Goal: Task Accomplishment & Management: Use online tool/utility

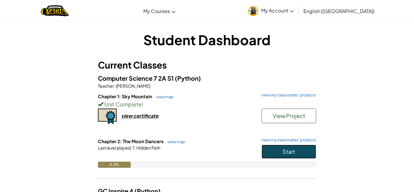
click at [308, 149] on button "Start" at bounding box center [289, 152] width 55 height 14
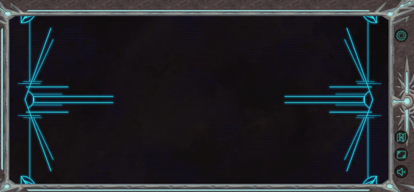
click at [280, 153] on div at bounding box center [198, 99] width 381 height 169
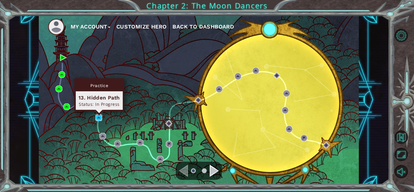
click at [97, 117] on img at bounding box center [99, 117] width 7 height 7
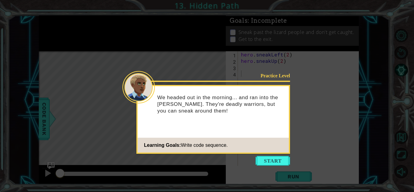
click at [265, 173] on icon at bounding box center [207, 96] width 414 height 192
click at [267, 168] on icon at bounding box center [207, 96] width 414 height 192
click at [272, 163] on button "Start" at bounding box center [273, 161] width 35 height 10
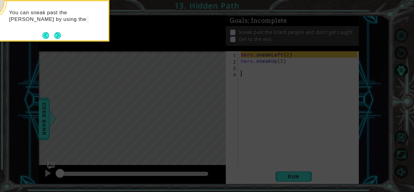
click at [59, 40] on div "You can sneak past the [PERSON_NAME] by using the" at bounding box center [48, 21] width 121 height 42
click at [59, 40] on div "You can sneak past the [PERSON_NAME] by using the [DOMAIN_NAME]" at bounding box center [48, 21] width 121 height 42
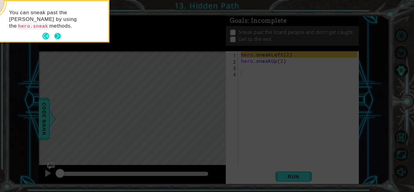
click at [58, 34] on button "Next" at bounding box center [57, 36] width 7 height 7
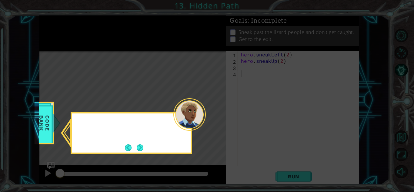
click at [58, 34] on icon at bounding box center [207, 96] width 414 height 192
click at [139, 145] on button "Next" at bounding box center [140, 147] width 7 height 7
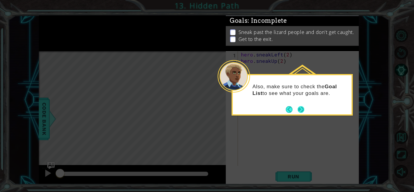
click at [304, 109] on button "Next" at bounding box center [301, 109] width 7 height 7
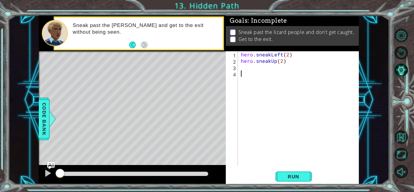
click at [250, 64] on div "hero . sneakLeft ( 2 ) hero . sneakUp ( 2 )" at bounding box center [300, 114] width 121 height 127
type textarea "hero.sneakUp(2)"
click at [250, 68] on div "hero . sneakLeft ( 2 ) hero . sneakUp ( 2 )" at bounding box center [300, 114] width 121 height 127
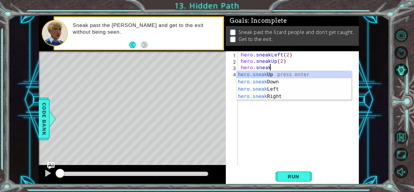
scroll to position [0, 2]
click at [283, 96] on div "hero.sneak Up press enter hero.sneak Down press enter hero.sneak Left press ent…" at bounding box center [294, 93] width 115 height 44
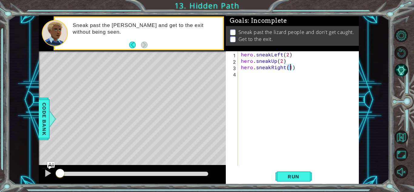
type textarea "hero.sneakRight(2)"
click at [303, 178] on span "Run" at bounding box center [294, 176] width 24 height 6
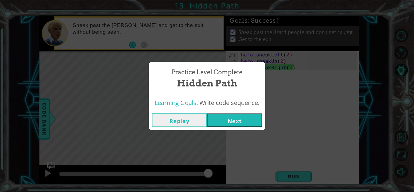
click at [229, 117] on button "Next" at bounding box center [234, 120] width 55 height 14
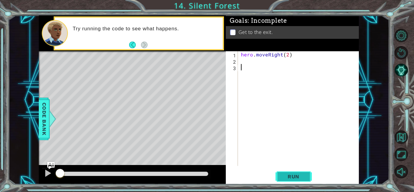
click at [296, 174] on span "Run" at bounding box center [294, 176] width 24 height 6
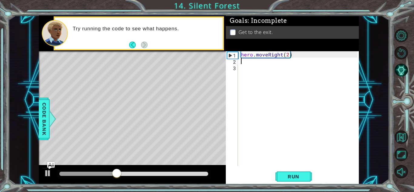
click at [259, 63] on div "hero . moveRight ( 2 )" at bounding box center [300, 114] width 121 height 127
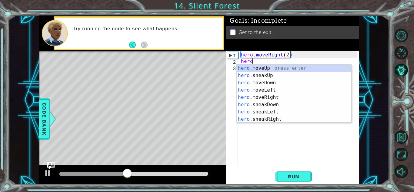
scroll to position [0, 0]
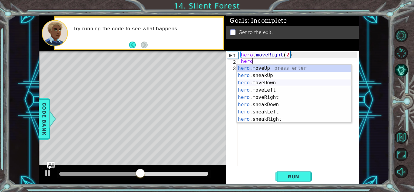
click at [297, 83] on div "hero .moveUp press enter hero .sneakUp press enter hero .moveDown press enter h…" at bounding box center [294, 101] width 115 height 73
type textarea "hero.moveDown(1)"
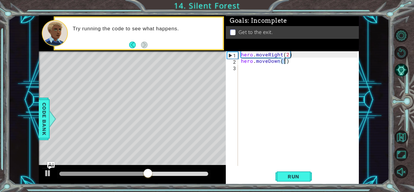
click at [276, 74] on div "hero . moveRight ( 2 ) hero . moveDown ( 1 )" at bounding box center [300, 114] width 121 height 127
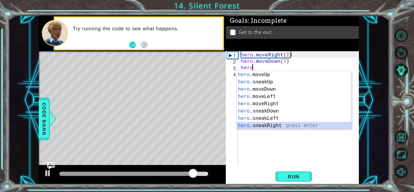
click at [278, 126] on div "hero .moveUp press enter hero .sneakUp press enter hero .moveDown press enter h…" at bounding box center [294, 107] width 115 height 73
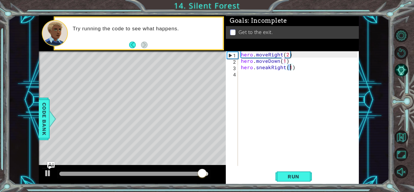
type textarea "hero.sneakRight(2)"
click at [278, 76] on div "hero . moveRight ( 2 ) hero . moveDown ( 1 ) hero . sneakRight ( 2 )" at bounding box center [300, 114] width 121 height 127
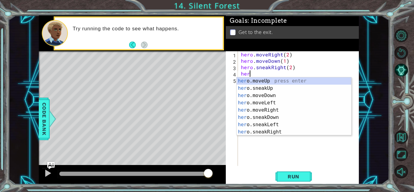
scroll to position [0, 0]
click at [299, 78] on div "hero .moveUp press enter hero .sneakUp press enter hero .moveDown press enter h…" at bounding box center [294, 113] width 115 height 73
type textarea "hero.moveUp(1)"
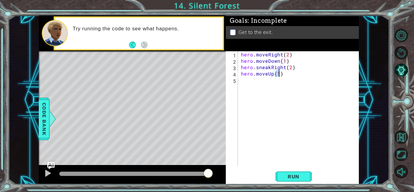
click at [262, 84] on div "hero . moveRight ( 2 ) hero . moveDown ( 1 ) hero . sneakRight ( 2 ) hero . mov…" at bounding box center [300, 114] width 121 height 127
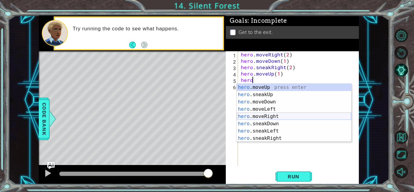
click at [284, 119] on div "hero .moveUp press enter hero .sneakUp press enter hero .moveDown press enter h…" at bounding box center [294, 120] width 115 height 73
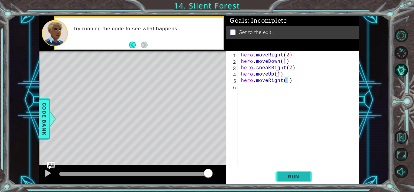
type textarea "hero.moveRight(1)"
click at [286, 174] on span "Run" at bounding box center [294, 176] width 24 height 6
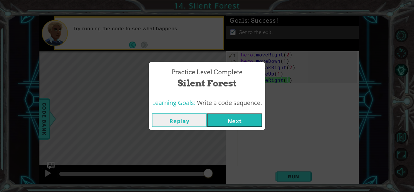
click at [251, 121] on button "Next" at bounding box center [234, 120] width 55 height 14
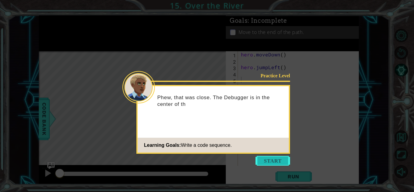
click at [274, 161] on button "Start" at bounding box center [273, 161] width 35 height 10
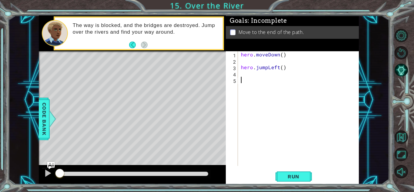
click at [253, 64] on div "hero . moveDown ( ) hero . jumpLeft ( )" at bounding box center [300, 114] width 121 height 127
type textarea "hero.moveDown()"
click at [253, 69] on div "hero . moveDown ( ) hero . jumpLeft ( )" at bounding box center [300, 114] width 121 height 127
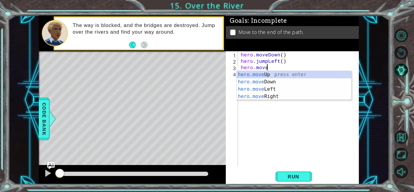
scroll to position [0, 1]
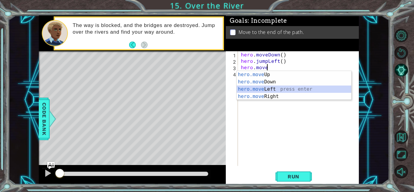
click at [265, 92] on div "hero.move Up press enter hero.move Down press enter hero.move Left press enter …" at bounding box center [294, 93] width 115 height 44
type textarea "hero.moveLeft(1)"
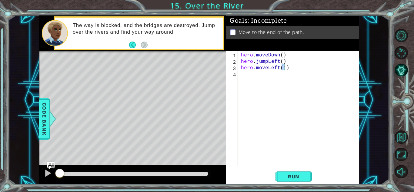
scroll to position [0, 0]
type textarea "hero.moveLeft(2)"
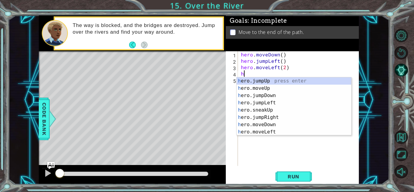
type textarea "hero"
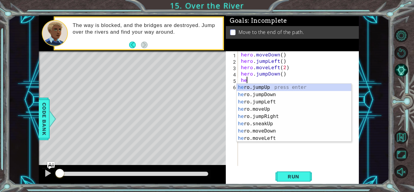
type textarea "hero"
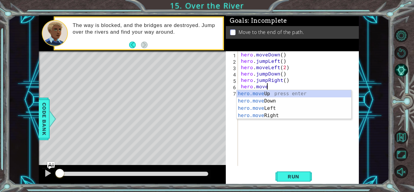
scroll to position [0, 1]
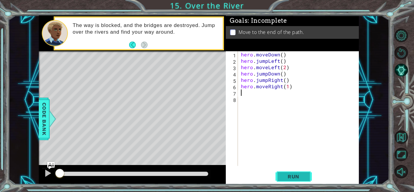
type textarea "hero.moveRight(1)"
click at [281, 173] on button "Run" at bounding box center [294, 176] width 36 height 13
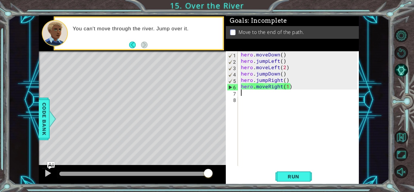
click at [284, 69] on div "hero . moveDown ( ) hero . jumpLeft ( ) hero . moveLeft ( 2 ) hero . jumpDown (…" at bounding box center [300, 114] width 121 height 127
type textarea "hero.moveLeft()"
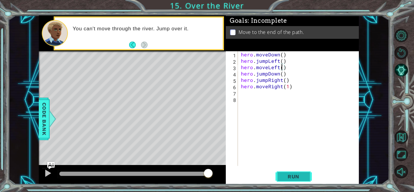
click at [292, 179] on span "Run" at bounding box center [294, 176] width 24 height 6
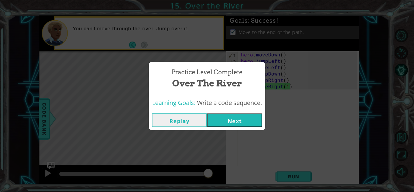
click at [231, 121] on button "Next" at bounding box center [234, 120] width 55 height 14
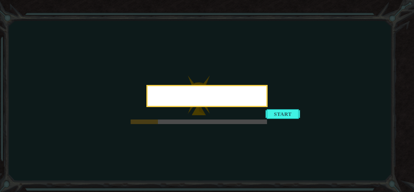
click at [262, 94] on div at bounding box center [207, 97] width 119 height 17
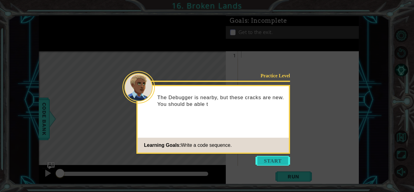
click at [282, 158] on button "Start" at bounding box center [273, 161] width 35 height 10
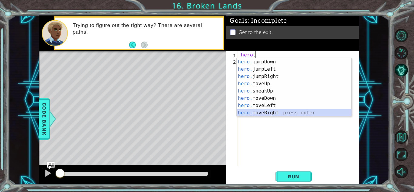
scroll to position [7, 0]
type textarea "hero.moveRight(1)"
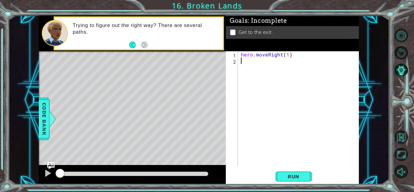
scroll to position [0, 0]
type textarea "hero"
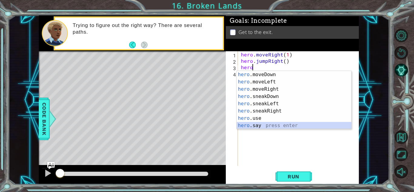
scroll to position [44, 0]
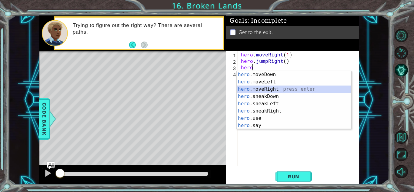
type textarea "hero.moveRight(1)"
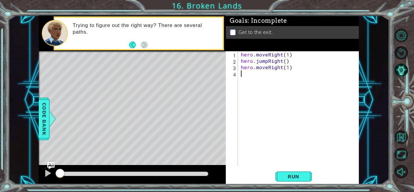
scroll to position [0, 0]
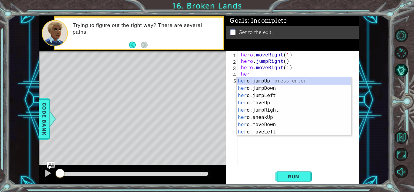
type textarea "hero"
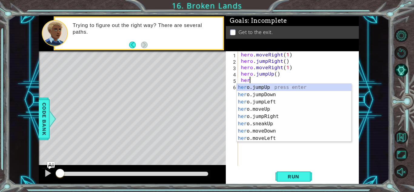
scroll to position [0, 0]
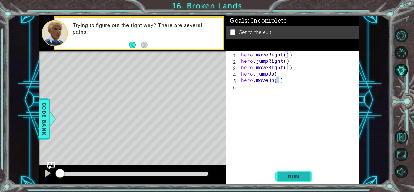
type textarea "hero.moveUp(1)"
click at [304, 177] on span "Run" at bounding box center [294, 176] width 24 height 6
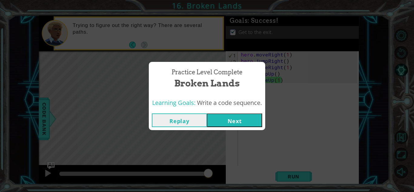
click at [254, 124] on button "Next" at bounding box center [234, 120] width 55 height 14
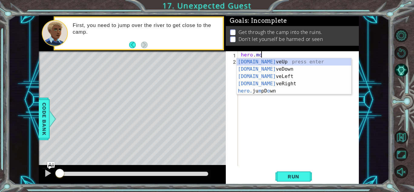
scroll to position [0, 1]
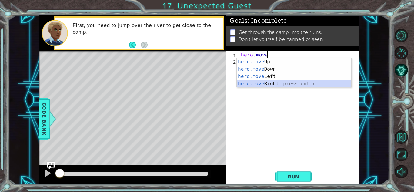
type textarea "hero.moveRight(1)"
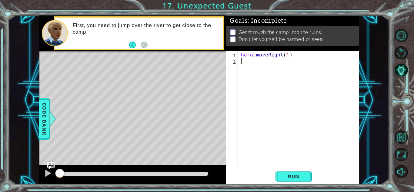
scroll to position [0, 0]
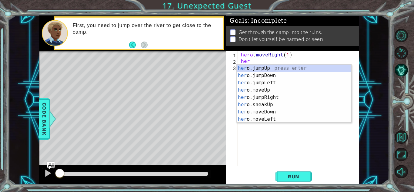
type textarea "hero"
click at [266, 88] on div "hero .jumpUp press enter hero .jumpDown press enter hero .jumpLeft press enter …" at bounding box center [294, 101] width 115 height 73
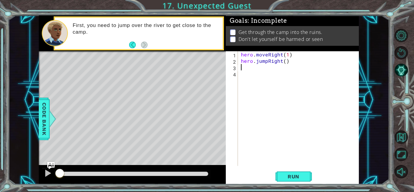
click at [281, 54] on div "hero . moveRight ( 1 ) hero . jumpRight ( )" at bounding box center [300, 114] width 121 height 127
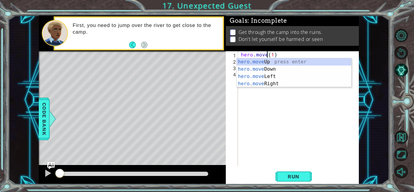
scroll to position [0, 2]
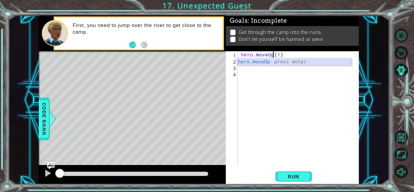
click at [332, 63] on div "hero.moveUp press enter" at bounding box center [294, 69] width 115 height 22
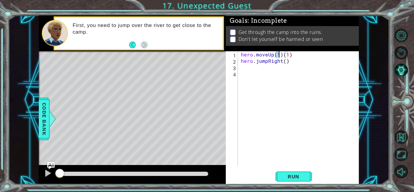
click at [291, 57] on div "hero . moveUp ( 1 ) ( 1 ) hero . jumpRight ( )" at bounding box center [300, 114] width 121 height 127
type textarea "hero.moveUp(1)"
click at [265, 68] on div "hero . moveUp ( 1 ) hero . jumpRight ( )" at bounding box center [300, 114] width 121 height 127
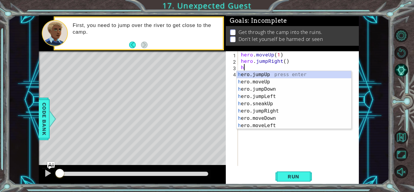
type textarea "hero"
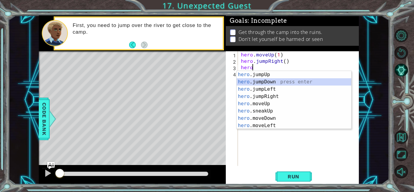
click at [275, 85] on div "hero .jumpUp press enter hero .jumpDown press enter hero .jumpLeft press enter …" at bounding box center [294, 107] width 115 height 73
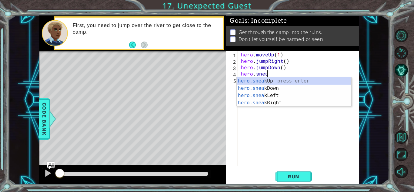
scroll to position [0, 2]
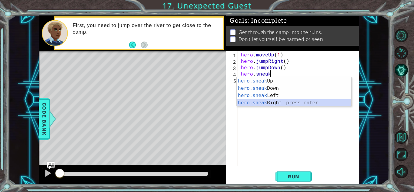
type textarea "hero.sneakRight(1)"
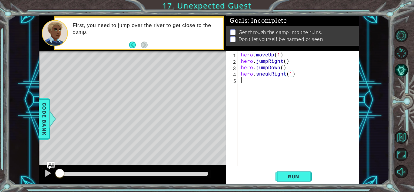
click at [247, 81] on div "hero . moveUp ( 1 ) hero . jumpRight ( ) hero . jumpDown ( ) hero . sneakRight …" at bounding box center [300, 114] width 121 height 127
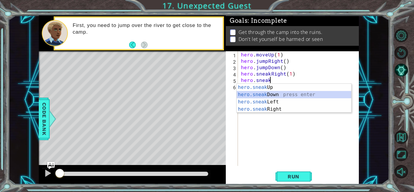
type textarea "hero.sneakDown(1)"
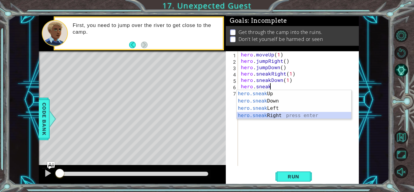
type textarea "hero.sneakRight(1)"
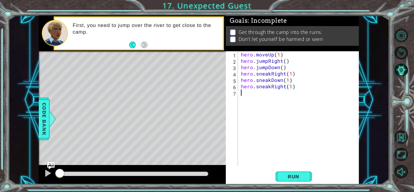
scroll to position [0, 0]
click at [292, 88] on div "hero . moveUp ( 1 ) hero . jumpRight ( ) hero . jumpDown ( ) hero . sneakRight …" at bounding box center [300, 114] width 121 height 127
type textarea "hero.sneakRight(2)"
click at [280, 93] on div "hero . moveUp ( 1 ) hero . jumpRight ( ) hero . jumpDown ( ) hero . sneakRight …" at bounding box center [300, 114] width 121 height 127
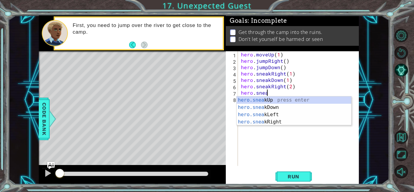
scroll to position [0, 2]
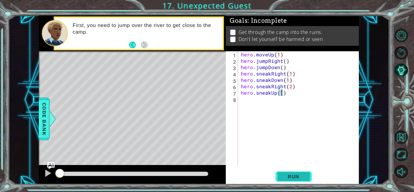
type textarea "hero.sneakUp(1)"
click at [303, 179] on span "Run" at bounding box center [294, 176] width 24 height 6
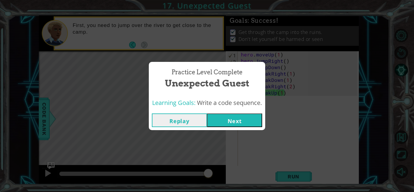
click at [233, 123] on button "Next" at bounding box center [234, 120] width 55 height 14
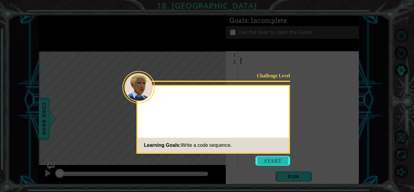
click at [262, 158] on button "Start" at bounding box center [273, 161] width 35 height 10
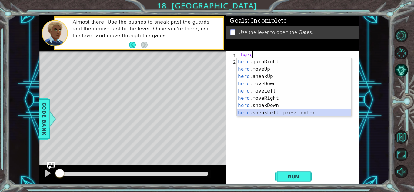
scroll to position [29, 0]
type textarea "hero.sneakRight(1)"
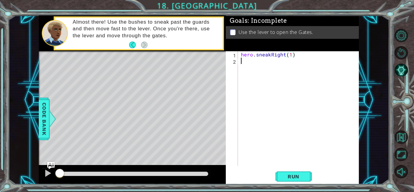
click at [251, 62] on div "hero . sneakRight ( 1 )" at bounding box center [300, 114] width 121 height 127
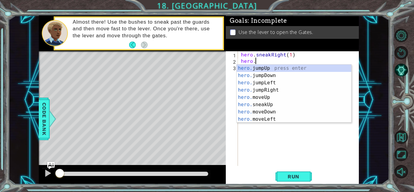
scroll to position [0, 1]
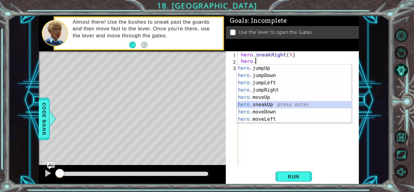
type textarea "hero.sneakUp(1)"
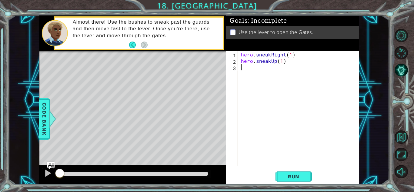
click at [252, 68] on div "hero . sneakRight ( 1 ) hero . sneakUp ( 1 )" at bounding box center [300, 114] width 121 height 127
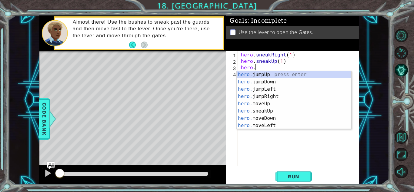
click at [280, 62] on div "hero . sneakRight ( 1 ) hero . sneakUp ( 1 ) hero ." at bounding box center [300, 114] width 121 height 127
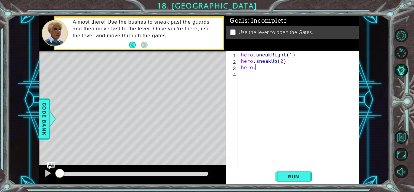
click at [266, 68] on div "hero . sneakRight ( 1 ) hero . sneakUp ( 2 ) hero ." at bounding box center [300, 114] width 121 height 127
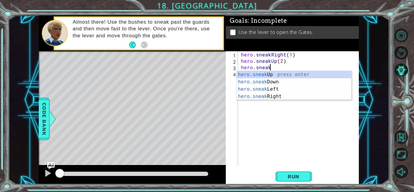
scroll to position [0, 2]
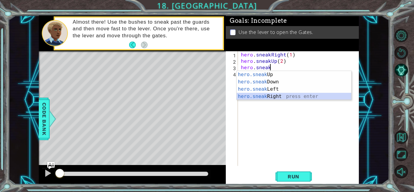
click at [270, 93] on div "hero.sneak Up press enter hero.sneak Down press enter hero.sneak Left press ent…" at bounding box center [294, 93] width 115 height 44
type textarea "hero.sneakRight(1)"
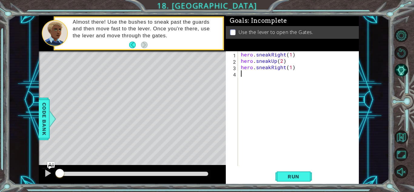
click at [256, 76] on div "hero . sneakRight ( 1 ) hero . sneakUp ( 2 ) hero . sneakRight ( 1 )" at bounding box center [300, 114] width 121 height 127
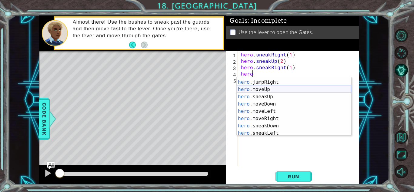
scroll to position [23, 0]
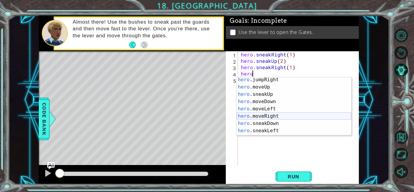
click at [275, 119] on div "hero .jumpRight press enter hero .moveUp press enter hero .sneakUp press enter …" at bounding box center [294, 112] width 115 height 73
type textarea "hero.moveRight(1)"
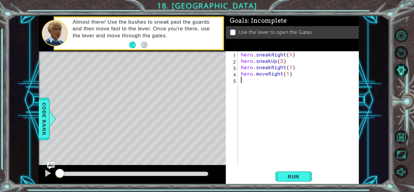
click at [264, 84] on div "hero . sneakRight ( 1 ) hero . sneakUp ( 2 ) hero . sneakRight ( 1 ) hero . mov…" at bounding box center [300, 114] width 121 height 127
click at [287, 73] on div "hero . sneakRight ( 1 ) hero . sneakUp ( 2 ) hero . sneakRight ( 1 ) hero . mov…" at bounding box center [300, 114] width 121 height 127
type textarea "hero.moveRight(2)"
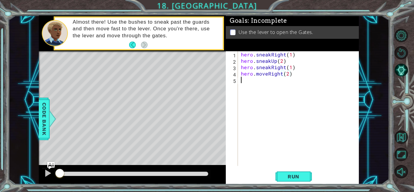
click at [267, 78] on div "hero . sneakRight ( 1 ) hero . sneakUp ( 2 ) hero . sneakRight ( 1 ) hero . mov…" at bounding box center [300, 114] width 121 height 127
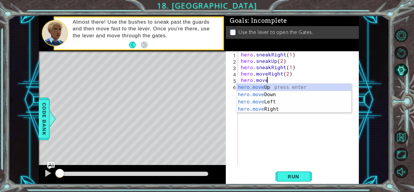
scroll to position [0, 2]
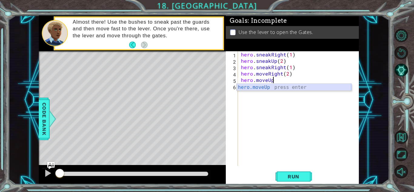
click at [295, 87] on div "hero.moveUp press enter" at bounding box center [294, 95] width 115 height 22
type textarea "hero.moveUp(1)"
click at [272, 84] on div "hero . sneakRight ( 1 ) hero . sneakUp ( 2 ) hero . sneakRight ( 1 ) hero . mov…" at bounding box center [300, 114] width 121 height 127
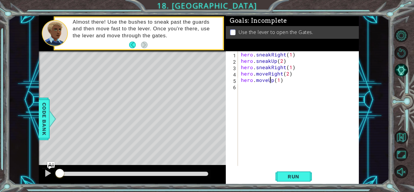
click at [271, 80] on div "hero . sneakRight ( 1 ) hero . sneakUp ( 2 ) hero . sneakRight ( 1 ) hero . mov…" at bounding box center [300, 114] width 121 height 127
type textarea "hero.moveDown(1)"
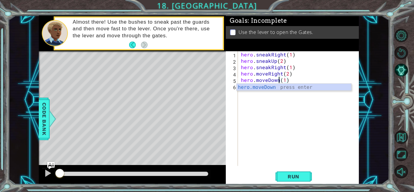
click at [303, 100] on div "hero . sneakRight ( 1 ) hero . sneakUp ( 2 ) hero . sneakRight ( 1 ) hero . mov…" at bounding box center [300, 114] width 121 height 127
click at [281, 89] on div "hero . sneakRight ( 1 ) hero . sneakUp ( 2 ) hero . sneakRight ( 1 ) hero . mov…" at bounding box center [300, 114] width 121 height 127
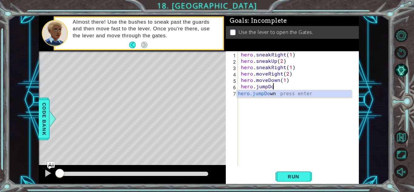
scroll to position [0, 2]
type textarea "hero.jumpDown"
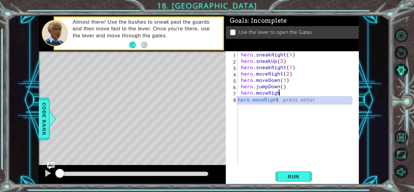
scroll to position [0, 2]
click at [323, 101] on div "hero.moveRight press enter" at bounding box center [294, 107] width 115 height 22
type textarea "hero.moveRight(1)"
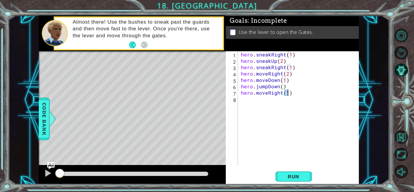
click at [265, 100] on div "hero . sneakRight ( 1 ) hero . sneakUp ( 2 ) hero . sneakRight ( 1 ) hero . mov…" at bounding box center [300, 114] width 121 height 127
click at [287, 96] on div "hero . sneakRight ( 1 ) hero . sneakUp ( 2 ) hero . sneakRight ( 1 ) hero . mov…" at bounding box center [300, 114] width 121 height 127
type textarea "hero.moveRight(2)"
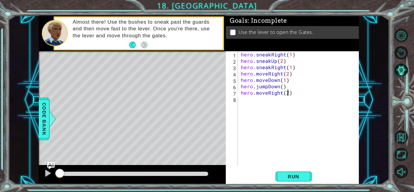
scroll to position [0, 3]
click at [263, 101] on div "hero . sneakRight ( 1 ) hero . sneakUp ( 2 ) hero . sneakRight ( 1 ) hero . mov…" at bounding box center [300, 114] width 121 height 127
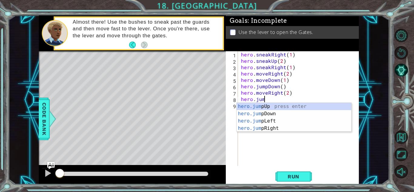
type textarea "hero.jump"
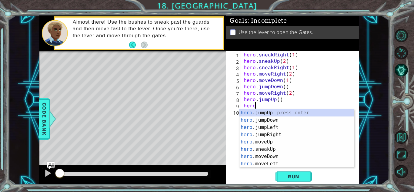
scroll to position [0, 0]
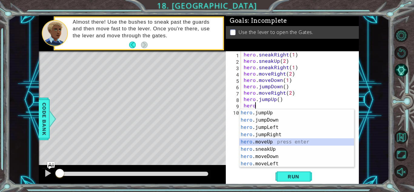
click at [271, 144] on div "hero .jumpUp press enter hero .jumpDown press enter hero .jumpLeft press enter …" at bounding box center [297, 145] width 115 height 73
type textarea "hero.moveUp(1)"
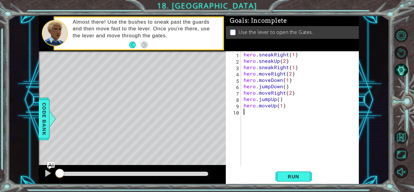
click at [258, 118] on div "hero . sneakRight ( 1 ) hero . sneakUp ( 2 ) hero . sneakRight ( 1 ) hero . mov…" at bounding box center [302, 114] width 118 height 127
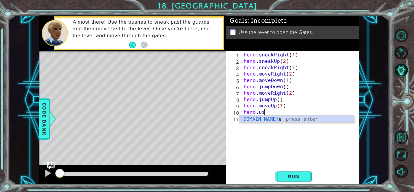
scroll to position [0, 1]
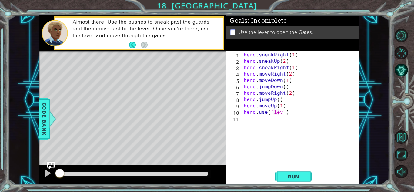
type textarea "hero.use("lever")"
click at [282, 175] on span "Run" at bounding box center [294, 176] width 24 height 6
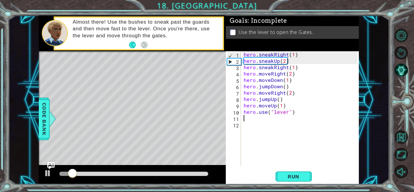
click at [137, 173] on div at bounding box center [133, 174] width 149 height 4
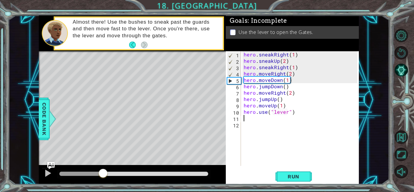
drag, startPoint x: 137, startPoint y: 173, endPoint x: 102, endPoint y: 179, distance: 34.7
click at [102, 179] on div at bounding box center [103, 173] width 11 height 11
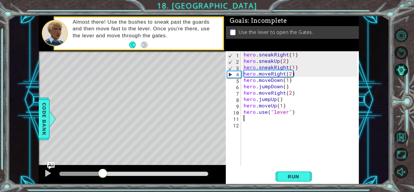
click at [283, 74] on div "hero . sneakRight ( 1 ) hero . sneakUp ( 2 ) hero . sneakRight ( 1 ) hero . mov…" at bounding box center [302, 114] width 118 height 127
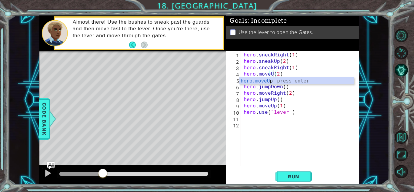
scroll to position [0, 2]
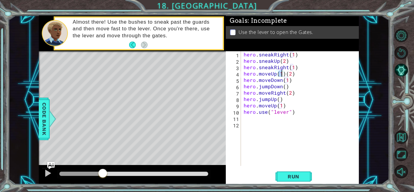
click at [307, 77] on div "hero . sneakRight ( 1 ) hero . sneakUp ( 2 ) hero . sneakRight ( 1 ) hero . mov…" at bounding box center [302, 114] width 118 height 127
click at [297, 75] on div "hero . sneakRight ( 1 ) hero . sneakUp ( 2 ) hero . sneakRight ( 1 ) hero . mov…" at bounding box center [302, 114] width 118 height 127
click at [289, 174] on span "Run" at bounding box center [294, 176] width 24 height 6
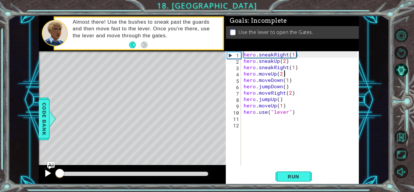
drag, startPoint x: 100, startPoint y: 175, endPoint x: 54, endPoint y: 178, distance: 46.5
click at [54, 178] on div at bounding box center [132, 174] width 187 height 19
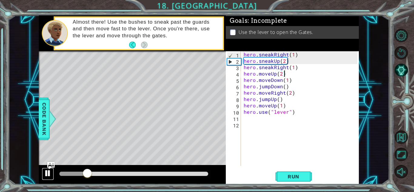
click at [49, 177] on div at bounding box center [48, 173] width 8 height 8
click at [269, 76] on div "hero . sneakRight ( 1 ) hero . sneakUp ( 2 ) hero . sneakRight ( 1 ) hero . mov…" at bounding box center [302, 114] width 118 height 127
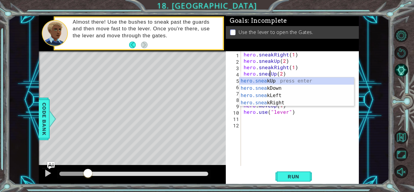
scroll to position [0, 2]
click at [305, 79] on div "hero.sneak Up press enter hero.sneak Down press enter hero.sneak Left press ent…" at bounding box center [297, 99] width 115 height 44
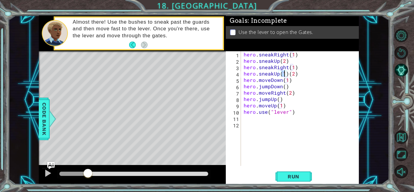
scroll to position [0, 2]
click at [306, 77] on div "hero . sneakRight ( 1 ) hero . sneakUp ( 2 ) hero . sneakRight ( 1 ) hero . sne…" at bounding box center [302, 114] width 118 height 127
click at [303, 75] on div "hero . sneakRight ( 1 ) hero . sneakUp ( 2 ) hero . sneakRight ( 1 ) hero . sne…" at bounding box center [302, 114] width 118 height 127
click at [294, 172] on button "Run" at bounding box center [294, 176] width 36 height 13
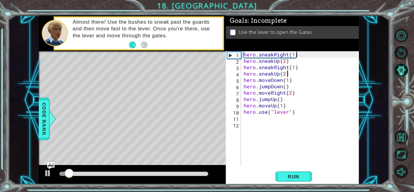
click at [92, 173] on div at bounding box center [133, 174] width 149 height 4
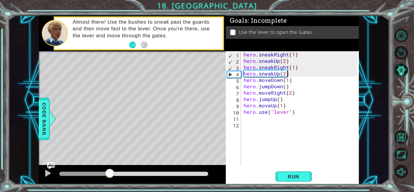
click at [110, 173] on div at bounding box center [133, 174] width 149 height 4
click at [130, 172] on div at bounding box center [133, 174] width 149 height 4
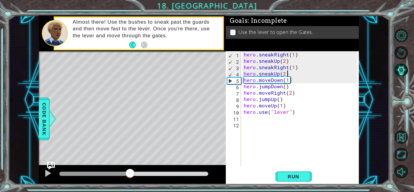
click at [49, 168] on img "Ask AI" at bounding box center [51, 165] width 8 height 8
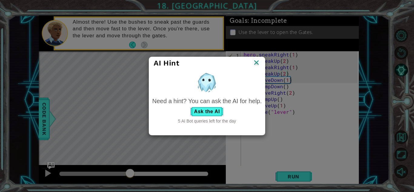
click at [255, 59] on img at bounding box center [257, 63] width 8 height 9
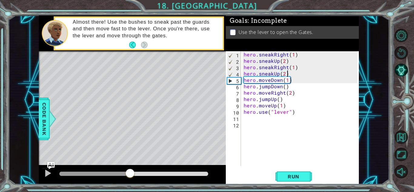
click at [269, 94] on div "hero . sneakRight ( 1 ) hero . sneakUp ( 2 ) hero . sneakRight ( 1 ) hero . sne…" at bounding box center [302, 114] width 118 height 127
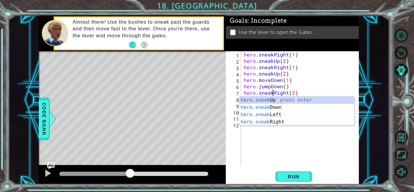
scroll to position [0, 2]
click at [287, 180] on button "Run" at bounding box center [294, 176] width 36 height 13
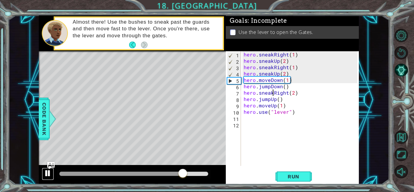
click at [50, 174] on div at bounding box center [48, 173] width 8 height 8
click at [52, 174] on button at bounding box center [48, 174] width 12 height 12
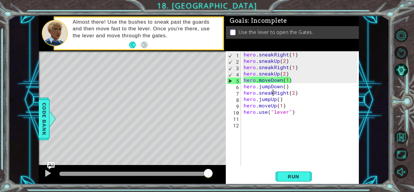
click at [284, 74] on div "hero . sneakRight ( 1 ) hero . sneakUp ( 2 ) hero . sneakRight ( 1 ) hero . sne…" at bounding box center [302, 114] width 118 height 127
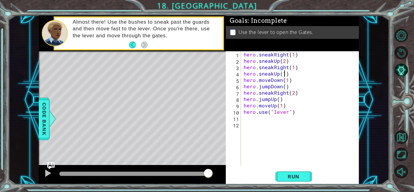
scroll to position [0, 2]
click at [296, 176] on span "Run" at bounding box center [294, 176] width 24 height 6
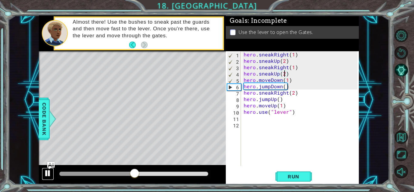
click at [50, 172] on div at bounding box center [48, 173] width 8 height 8
click at [245, 80] on div "hero . sneakRight ( 1 ) hero . sneakUp ( 2 ) hero . sneakRight ( 1 ) hero . sne…" at bounding box center [302, 114] width 118 height 127
type textarea "hero.moveDown(1)"
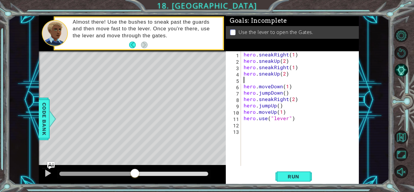
click at [250, 79] on div "hero . sneakRight ( 1 ) hero . sneakUp ( 2 ) hero . sneakRight ( 1 ) hero . sne…" at bounding box center [302, 114] width 118 height 127
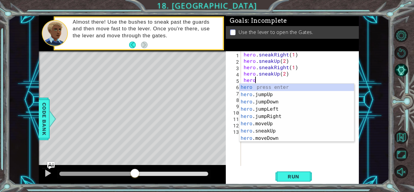
scroll to position [0, 0]
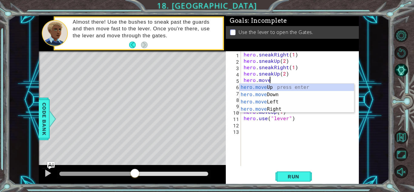
type textarea "hero.moveR"
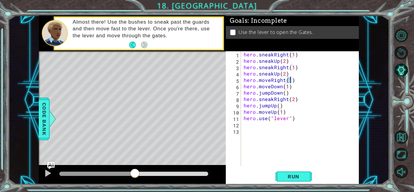
scroll to position [0, 3]
click at [300, 177] on span "Run" at bounding box center [294, 176] width 24 height 6
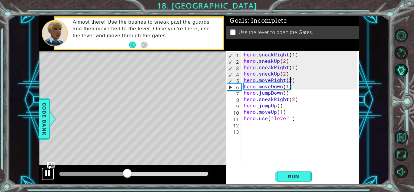
click at [48, 172] on div at bounding box center [48, 173] width 8 height 8
click at [284, 74] on div "hero . sneakRight ( 1 ) hero . sneakUp ( 2 ) hero . sneakRight ( 1 ) hero . sne…" at bounding box center [302, 114] width 118 height 127
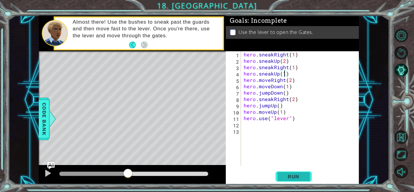
type textarea "hero.sneakUp(1)"
click at [289, 181] on button "Run" at bounding box center [294, 176] width 36 height 13
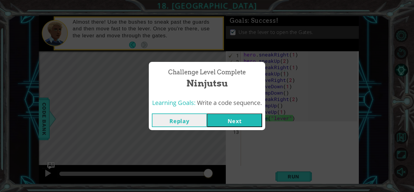
click at [230, 124] on button "Next" at bounding box center [234, 120] width 55 height 14
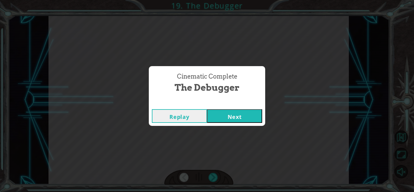
click at [228, 111] on button "Next" at bounding box center [234, 116] width 55 height 14
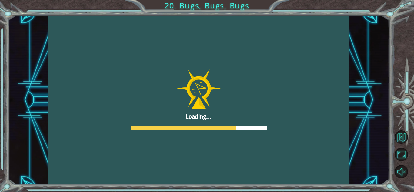
click at [269, 68] on div at bounding box center [199, 99] width 300 height 169
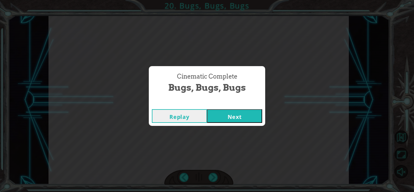
click at [233, 117] on button "Next" at bounding box center [234, 116] width 55 height 14
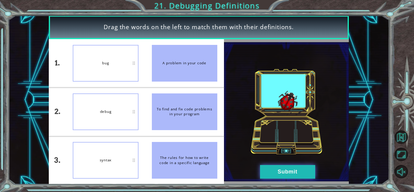
click at [275, 176] on button "Submit" at bounding box center [287, 172] width 55 height 14
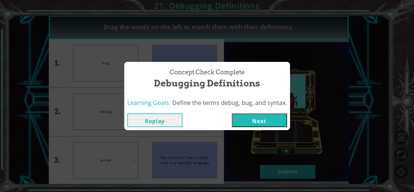
click at [255, 115] on button "Next" at bounding box center [259, 120] width 55 height 14
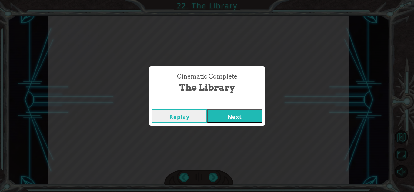
click at [248, 115] on button "Next" at bounding box center [234, 116] width 55 height 14
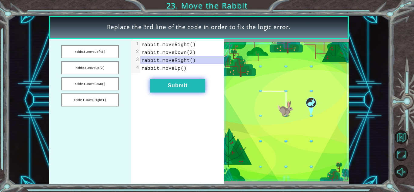
click at [162, 79] on button "Submit" at bounding box center [177, 86] width 55 height 14
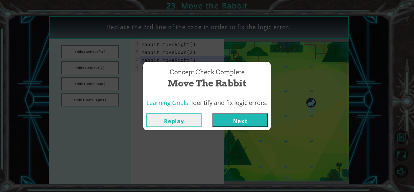
click at [220, 120] on button "Next" at bounding box center [240, 120] width 55 height 14
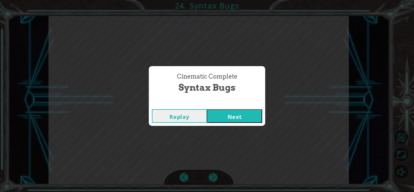
click at [220, 122] on button "Next" at bounding box center [234, 116] width 55 height 14
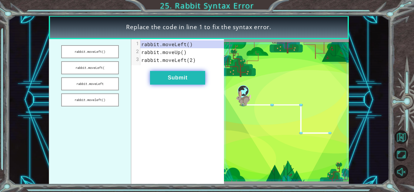
click at [195, 83] on button "Submit" at bounding box center [177, 78] width 55 height 14
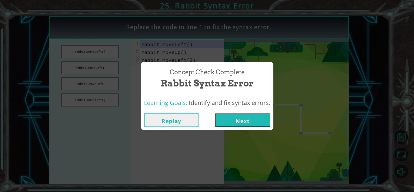
click at [253, 117] on button "Next" at bounding box center [242, 120] width 55 height 14
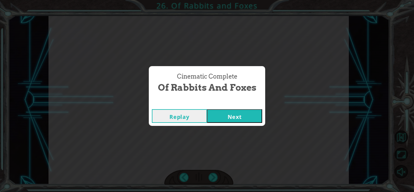
click at [230, 113] on button "Next" at bounding box center [234, 116] width 55 height 14
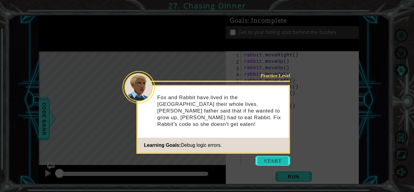
click at [271, 157] on button "Start" at bounding box center [273, 161] width 35 height 10
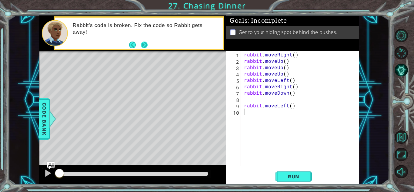
click at [142, 45] on button "Next" at bounding box center [144, 45] width 7 height 7
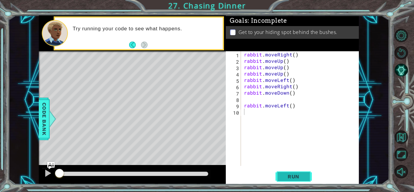
click at [295, 173] on button "Run" at bounding box center [294, 176] width 36 height 13
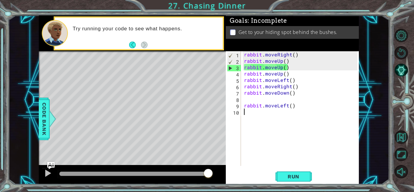
click at [293, 55] on div "rabbit . moveRight ( ) rabbit . moveUp ( ) rabbit . moveUp ( ) rabbit . moveUp …" at bounding box center [302, 114] width 118 height 127
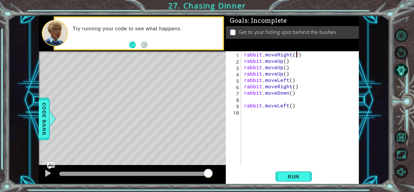
click at [285, 61] on div "rabbit . moveRight ( 2 ) rabbit . moveUp ( ) rabbit . moveUp ( ) rabbit . moveU…" at bounding box center [302, 114] width 118 height 127
click at [290, 81] on div "rabbit . moveRight ( 2 ) rabbit . moveUp ( 2 ) rabbit . moveUp ( ) rabbit . mov…" at bounding box center [302, 114] width 118 height 127
drag, startPoint x: 298, startPoint y: 89, endPoint x: 243, endPoint y: 87, distance: 54.6
click at [243, 87] on div "rabbit . moveRight ( 2 ) rabbit . moveUp ( 2 ) rabbit . moveUp ( ) rabbit . mov…" at bounding box center [302, 114] width 118 height 127
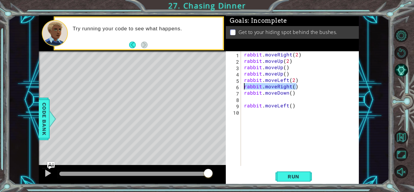
type textarea "rabbit.moveRight()"
drag, startPoint x: 289, startPoint y: 67, endPoint x: 239, endPoint y: 69, distance: 49.4
click at [239, 69] on div "1 2 3 4 5 6 7 8 9 10 rabbit . moveRight ( 2 ) rabbit . moveUp ( 2 ) rabbit . mo…" at bounding box center [292, 108] width 132 height 115
type textarea "rabbit.moveUp()"
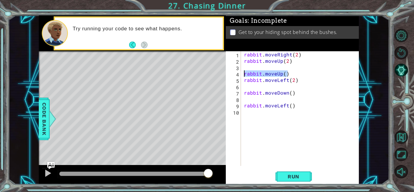
drag, startPoint x: 294, startPoint y: 77, endPoint x: 242, endPoint y: 77, distance: 52.8
click at [242, 77] on div "1 2 3 4 5 6 7 8 9 10 rabbit . moveRight ( 2 ) rabbit . moveUp ( 2 ) rabbit . mo…" at bounding box center [292, 108] width 132 height 115
type textarea "rabbit.moveUp()"
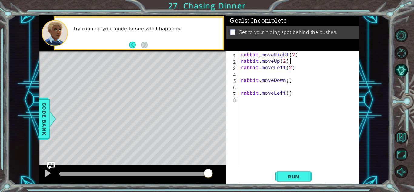
type textarea "rabbit.moveUp(2)"
click at [244, 76] on div "rabbit . moveRight ( 2 ) rabbit . moveUp ( 2 ) rabbit . moveLeft ( 2 ) rabbit .…" at bounding box center [300, 114] width 121 height 127
type textarea "rabbit.moveLeft(2)"
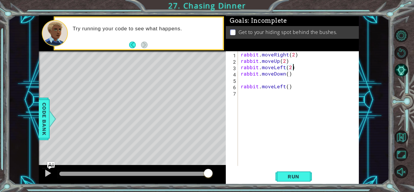
click at [263, 81] on div "rabbit . moveRight ( 2 ) rabbit . moveUp ( 2 ) rabbit . moveLeft ( 2 ) rabbit .…" at bounding box center [300, 114] width 121 height 127
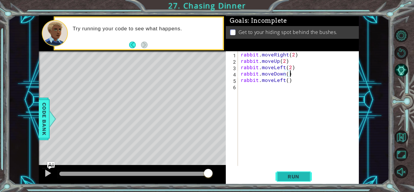
type textarea "rabbit.moveDown()"
click at [309, 175] on button "Run" at bounding box center [294, 176] width 36 height 13
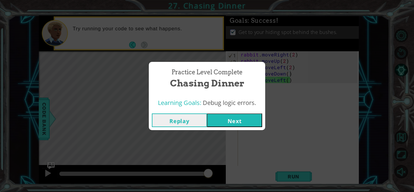
click at [240, 120] on button "Next" at bounding box center [234, 120] width 55 height 14
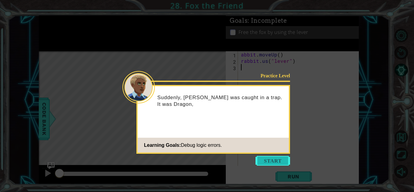
click at [272, 156] on button "Start" at bounding box center [273, 161] width 35 height 10
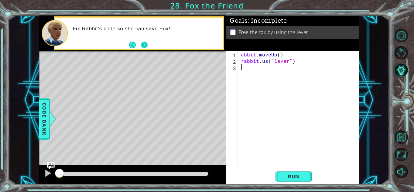
click at [143, 42] on button "Next" at bounding box center [144, 45] width 7 height 7
